Goal: Information Seeking & Learning: Compare options

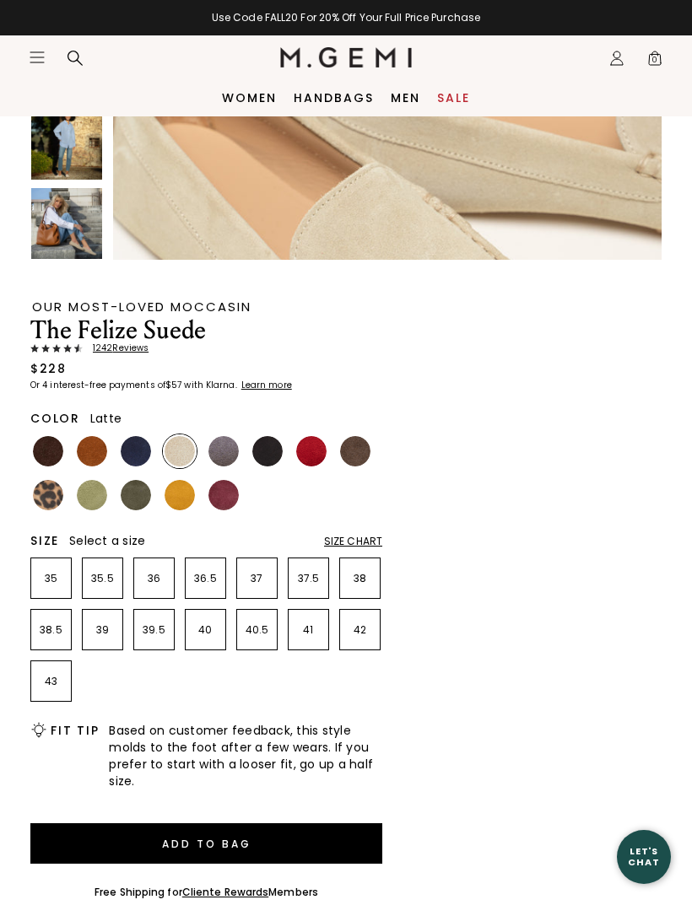
scroll to position [903, 0]
click at [46, 497] on img at bounding box center [48, 495] width 30 height 30
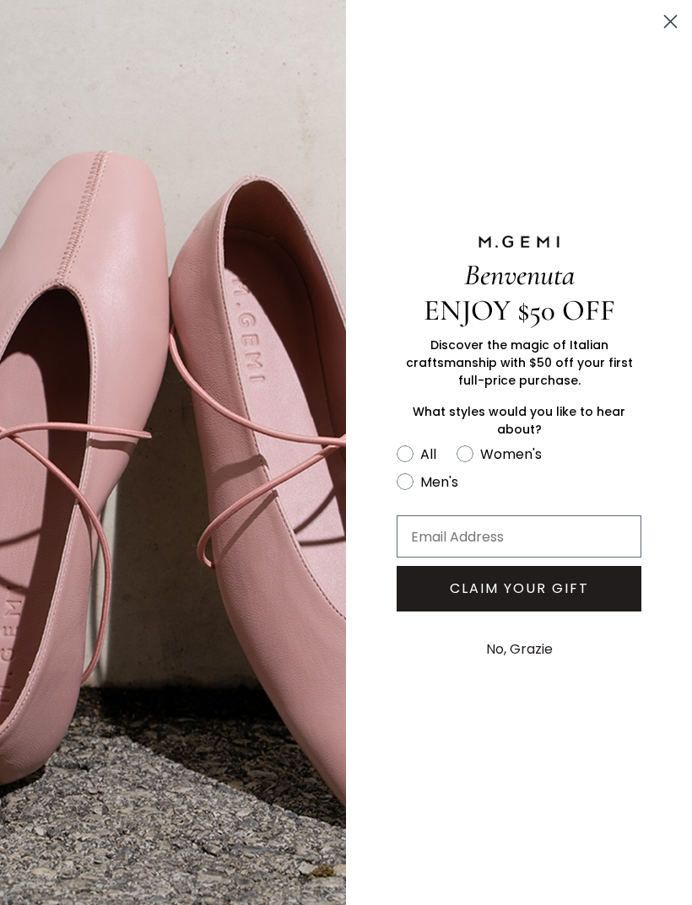
click at [667, 34] on circle "Close dialog" at bounding box center [670, 22] width 28 height 28
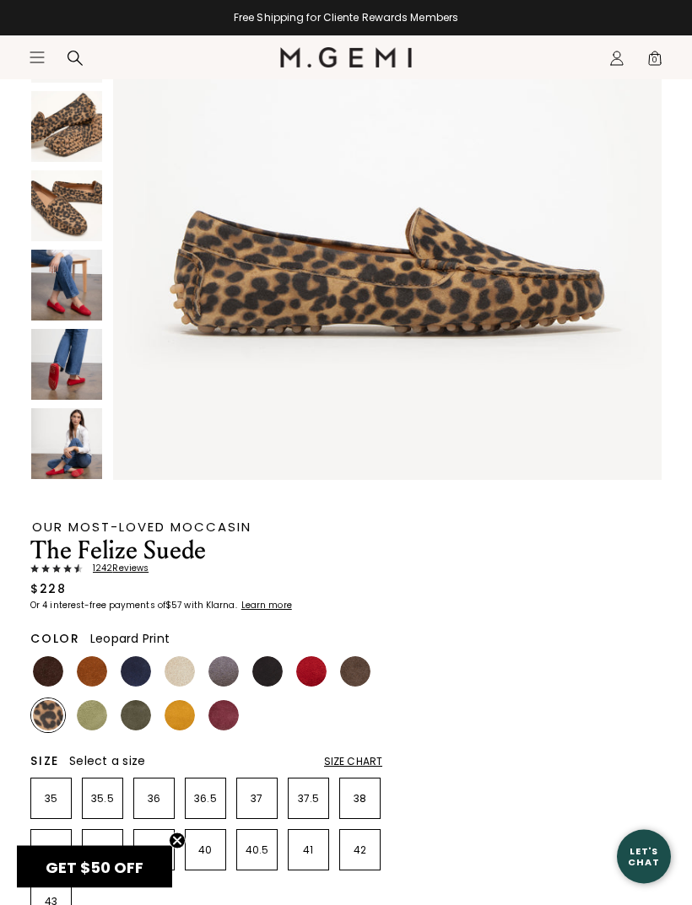
scroll to position [245, 0]
click at [101, 720] on img at bounding box center [92, 715] width 30 height 30
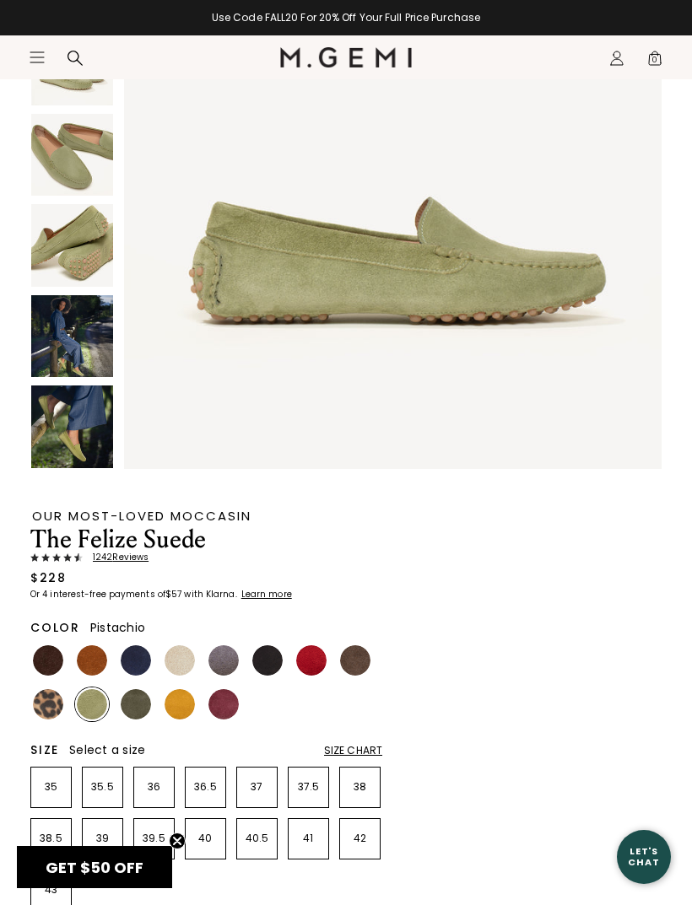
click at [143, 716] on img at bounding box center [136, 704] width 30 height 30
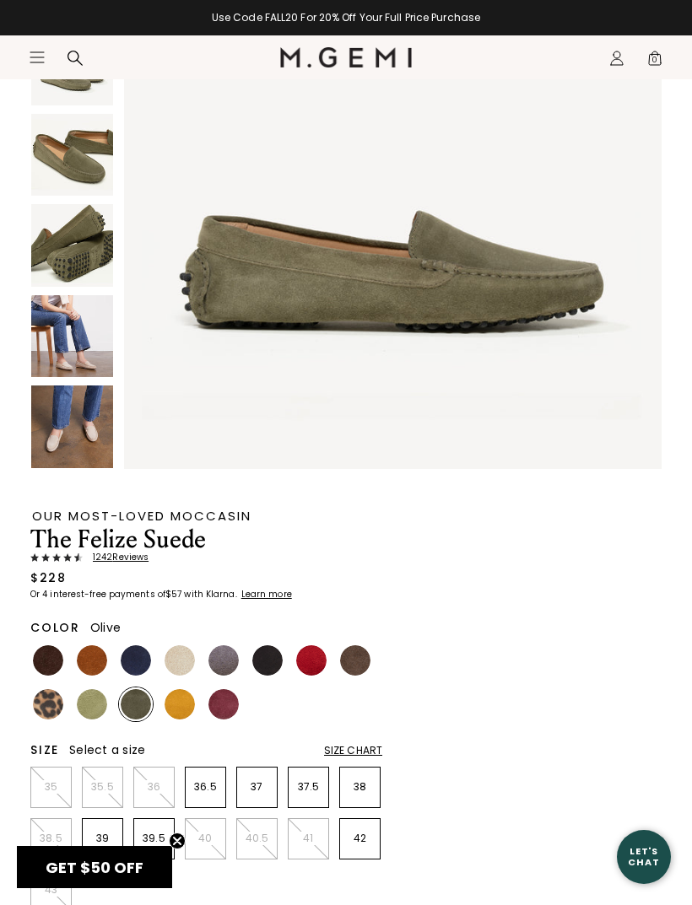
click at [224, 657] on img at bounding box center [223, 660] width 30 height 30
